Goal: Task Accomplishment & Management: Use online tool/utility

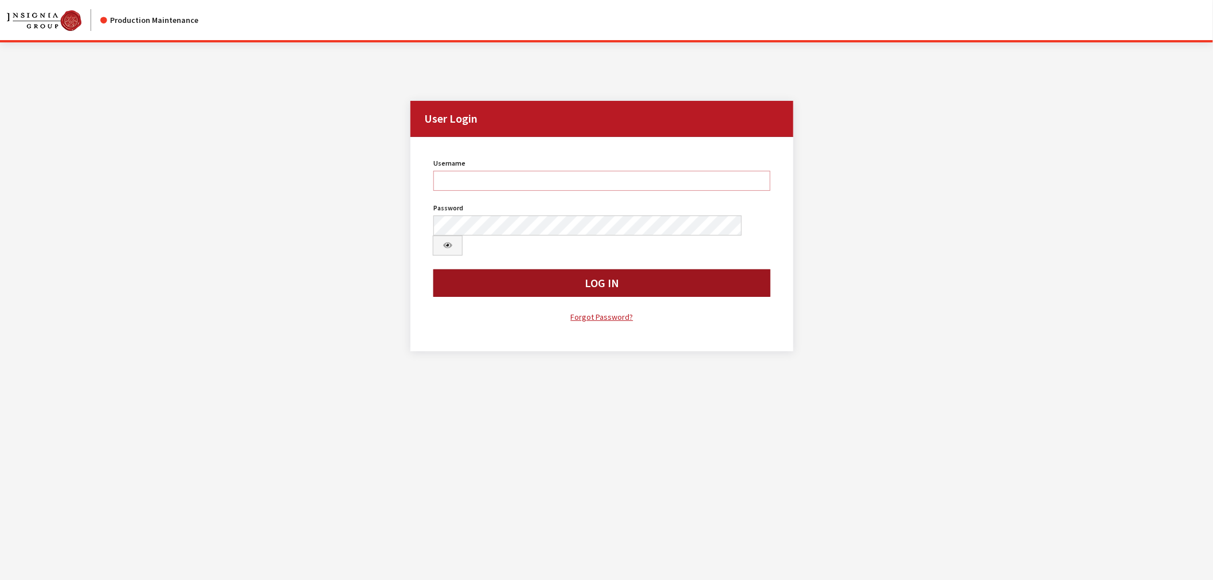
type input "kcallahan"
click at [553, 269] on button "Log In" at bounding box center [601, 283] width 337 height 28
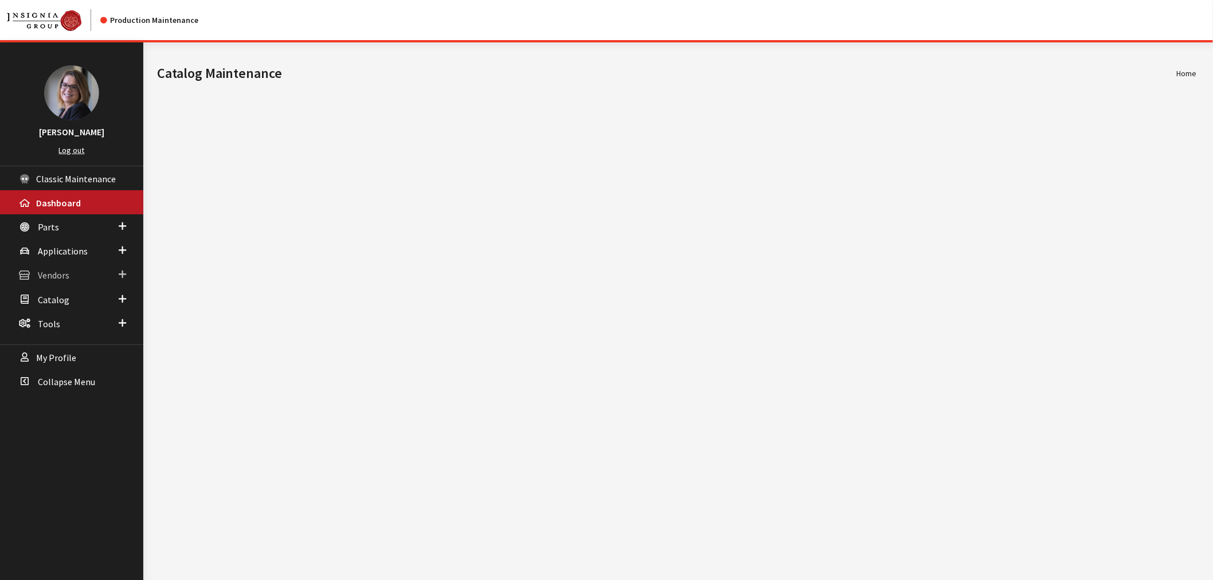
click at [125, 271] on span at bounding box center [122, 274] width 7 height 15
click at [47, 289] on link "Dealer Search" at bounding box center [71, 297] width 143 height 21
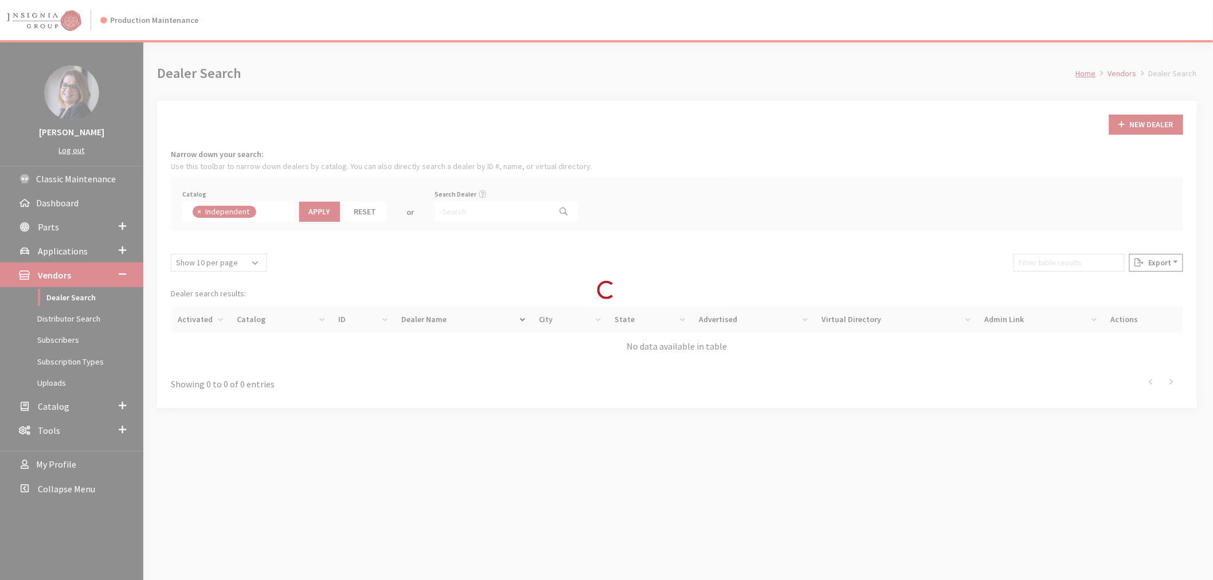
scroll to position [77, 0]
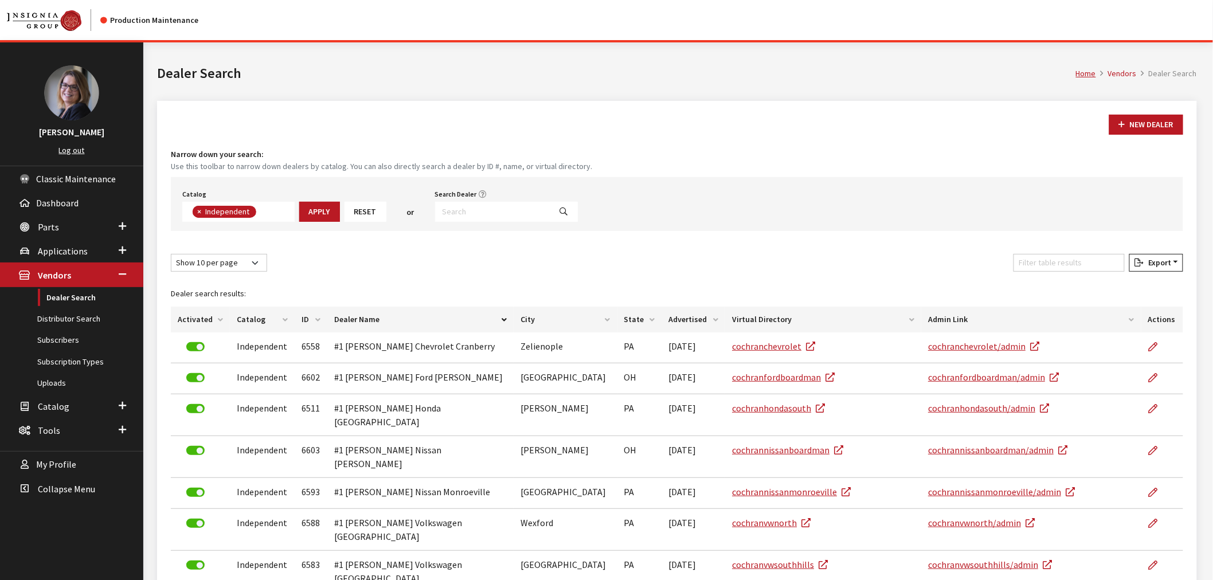
click at [198, 211] on span "×" at bounding box center [199, 211] width 4 height 10
select select
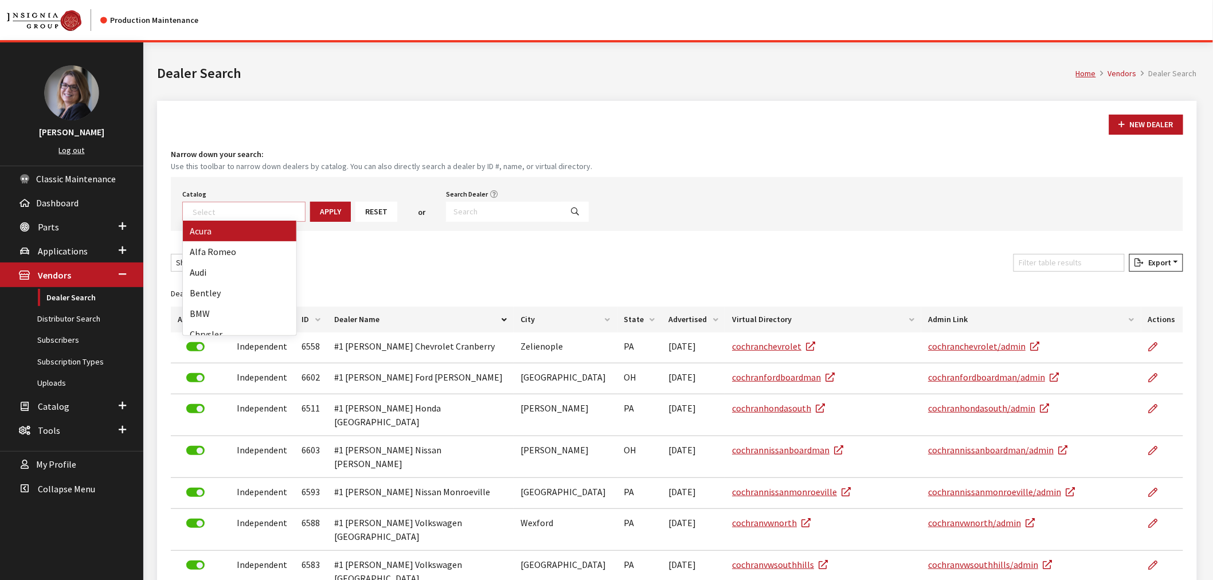
scroll to position [111, 0]
click at [507, 210] on input "Search Dealer" at bounding box center [504, 212] width 116 height 20
type input "gall*"
select select
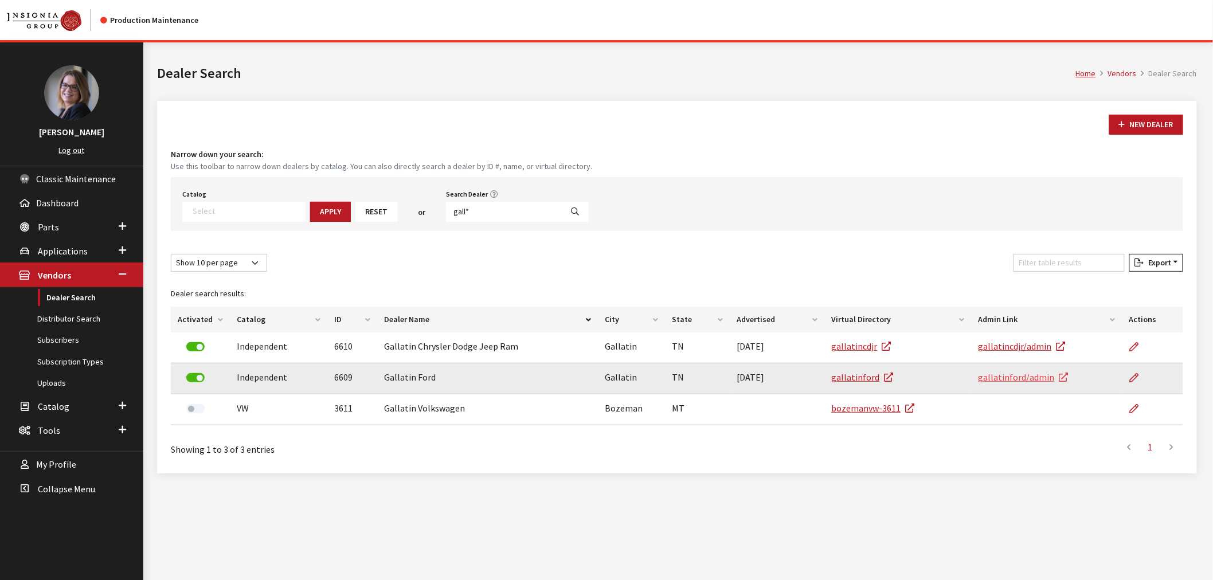
click at [1007, 376] on link "gallatinford/admin" at bounding box center [1023, 376] width 90 height 11
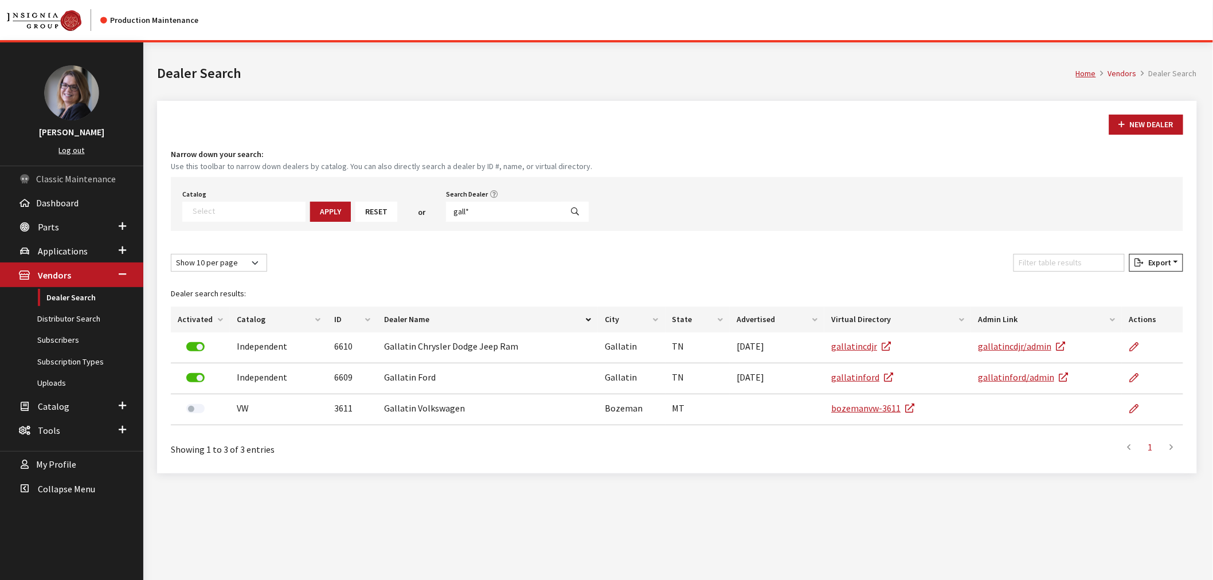
click at [82, 175] on span "Classic Maintenance" at bounding box center [76, 178] width 80 height 11
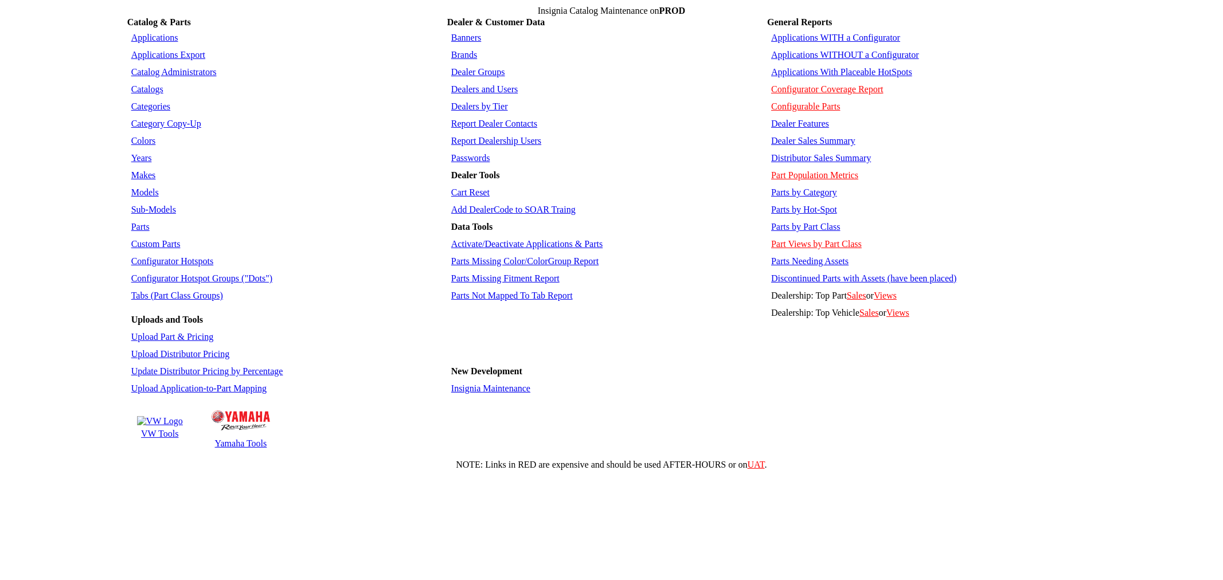
click at [801, 187] on link "Parts by Category" at bounding box center [804, 192] width 66 height 10
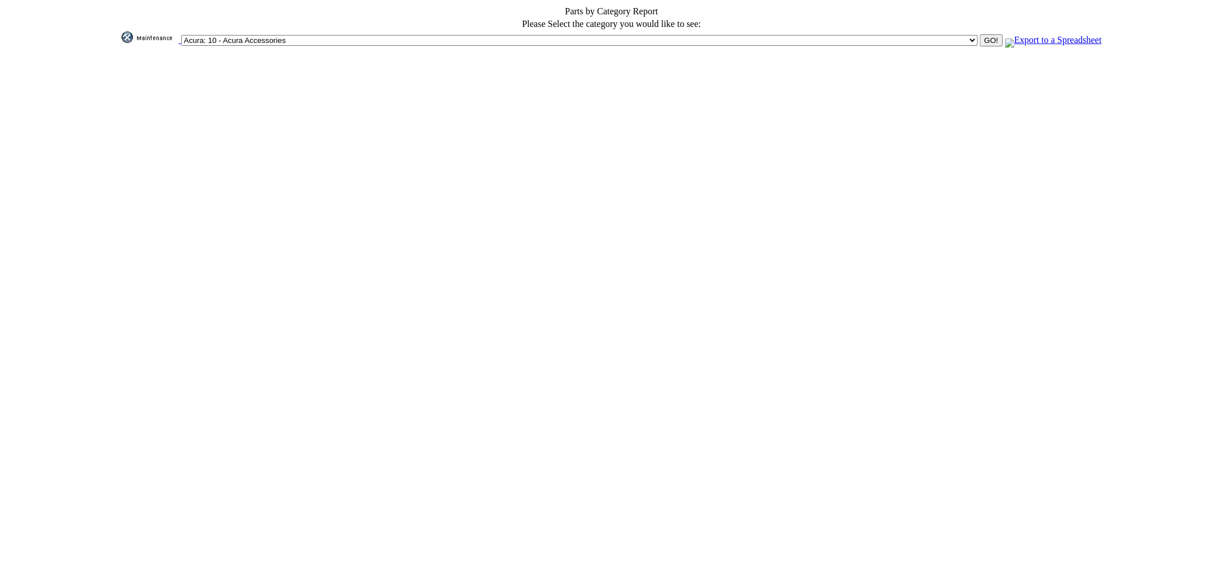
click at [605, 35] on select "Acura: 10 - Acura Accessories Acura: 15 - Acura Accessories Inactive Alfa Romeo…" at bounding box center [579, 40] width 796 height 11
select select "84"
click at [452, 35] on select "Acura: 10 - Acura Accessories Acura: 15 - Acura Accessories Inactive Alfa Romeo…" at bounding box center [579, 40] width 796 height 11
click at [1005, 36] on link "Export to a Spreadsheet" at bounding box center [1053, 40] width 96 height 10
